Goal: Information Seeking & Learning: Learn about a topic

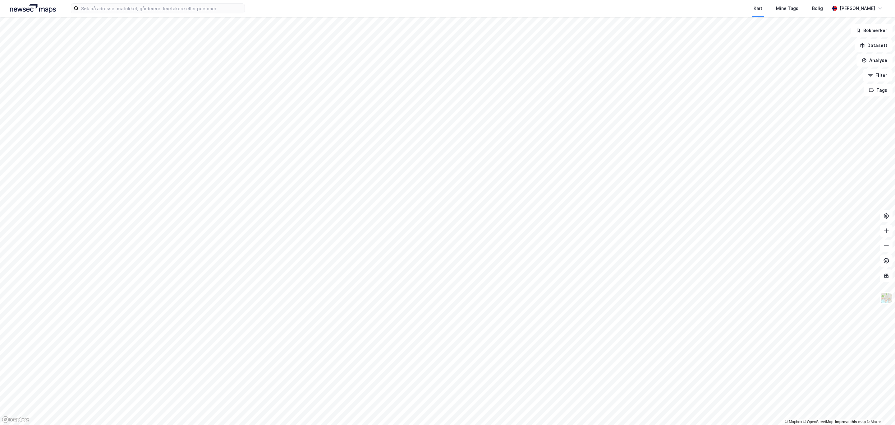
click at [116, 3] on div "Kart Mine Tags Bolig [PERSON_NAME]" at bounding box center [447, 8] width 895 height 17
click at [127, 8] on input at bounding box center [162, 8] width 166 height 9
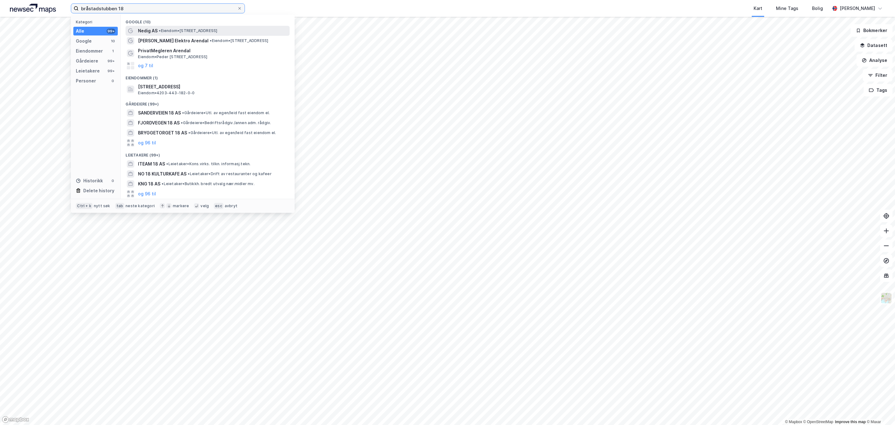
type input "bråstadstubben 18"
click at [217, 31] on span "• Eiendom • [STREET_ADDRESS]" at bounding box center [188, 30] width 58 height 5
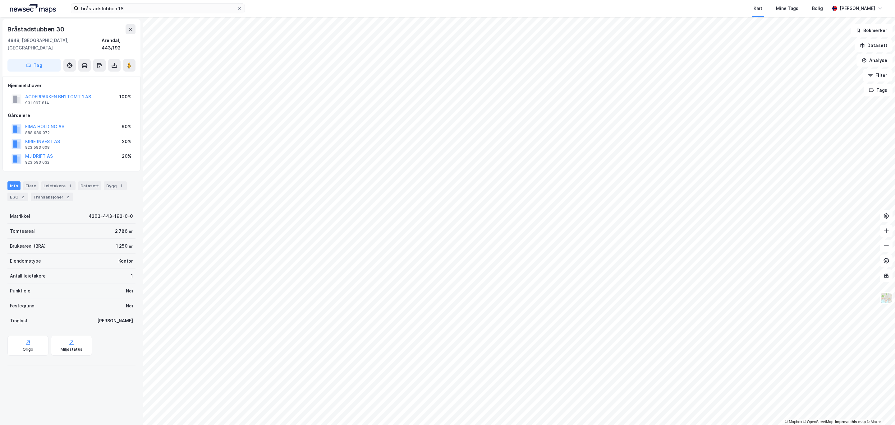
click at [157, 2] on div "bråstadstubben 18 Kart Mine Tags Bolig [PERSON_NAME]" at bounding box center [447, 8] width 895 height 17
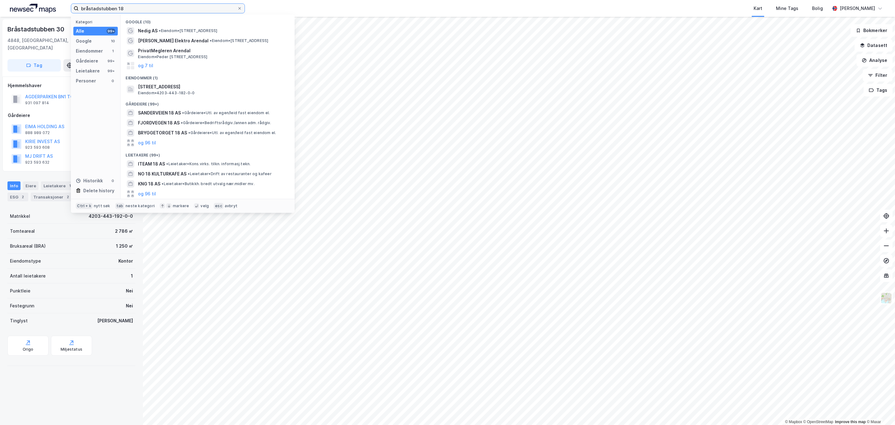
click at [129, 8] on input "bråstadstubben 18" at bounding box center [158, 8] width 159 height 9
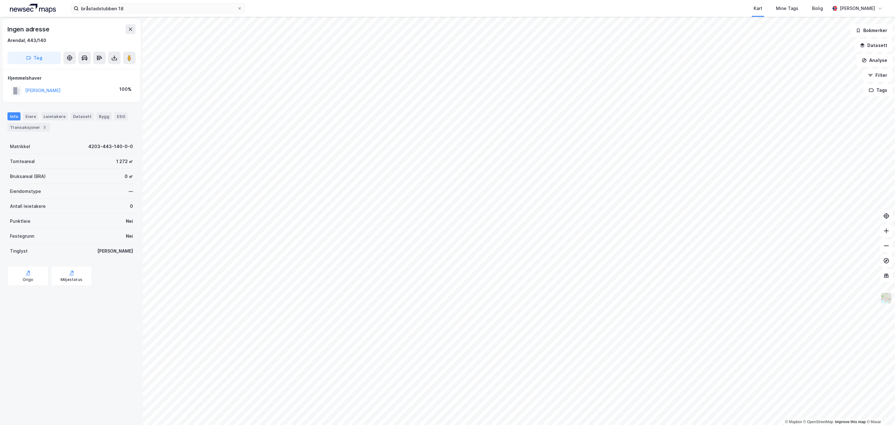
click at [887, 294] on img at bounding box center [887, 298] width 12 height 12
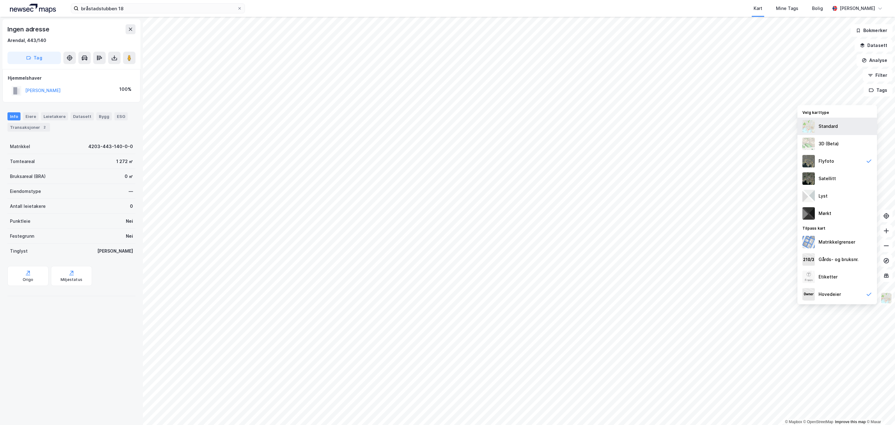
click at [829, 129] on div "Standard" at bounding box center [828, 125] width 19 height 7
